Goal: Information Seeking & Learning: Understand process/instructions

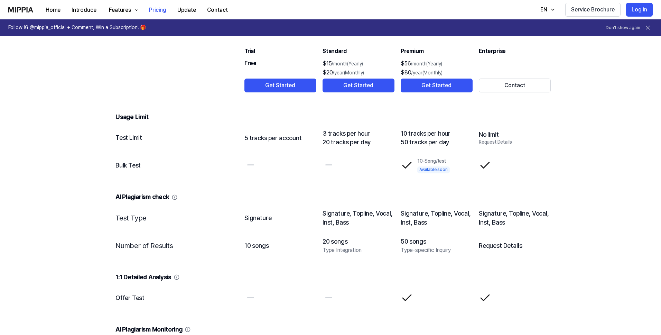
scroll to position [911, 0]
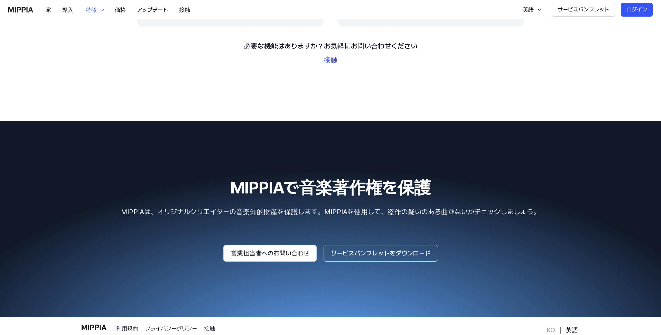
scroll to position [1239, 0]
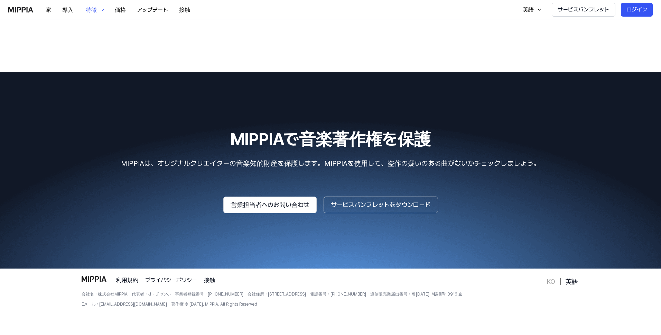
click at [296, 159] on font "MIPPIAは、オリジナルクリエイターの音楽知的財産を保護します。MIPPIAを使用して、盗作の疑いのある曲がないかチェックしましょう。" at bounding box center [330, 163] width 419 height 8
